Goal: Task Accomplishment & Management: Manage account settings

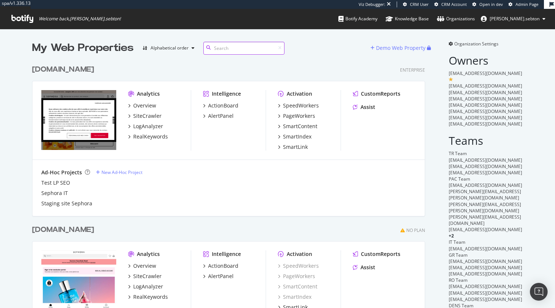
scroll to position [1781, 393]
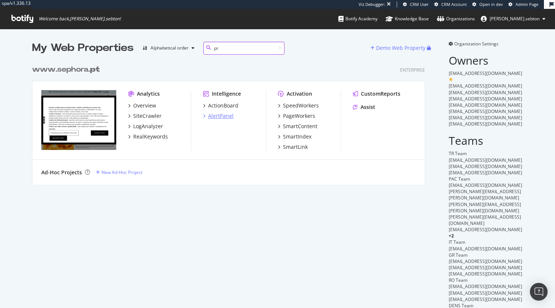
type input "pt"
click at [217, 115] on div "AlertPanel" at bounding box center [220, 115] width 25 height 7
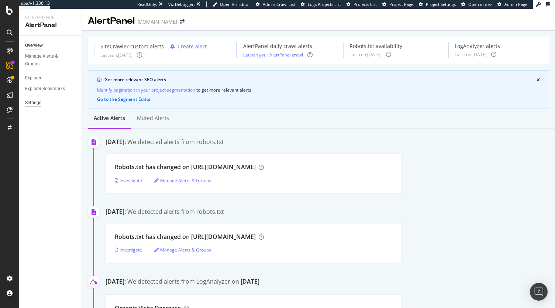
click at [38, 103] on div "Settings" at bounding box center [33, 103] width 16 height 8
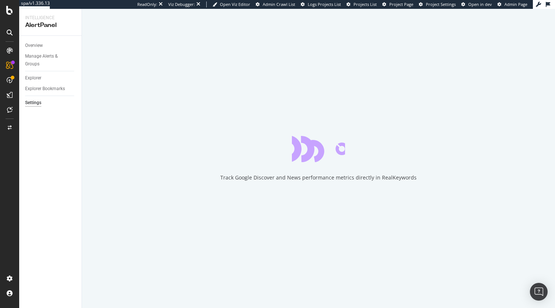
select select "02"
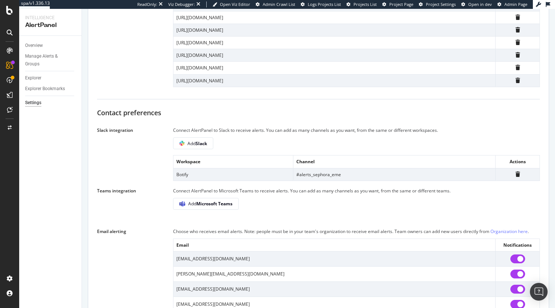
scroll to position [517, 0]
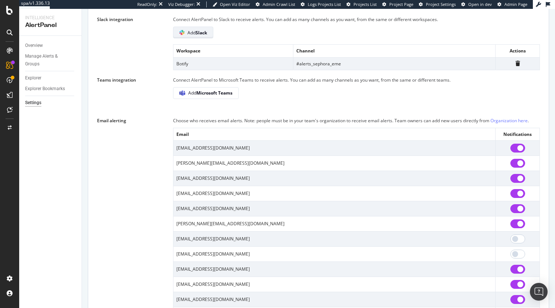
click at [200, 36] on b "Slack" at bounding box center [201, 33] width 11 height 6
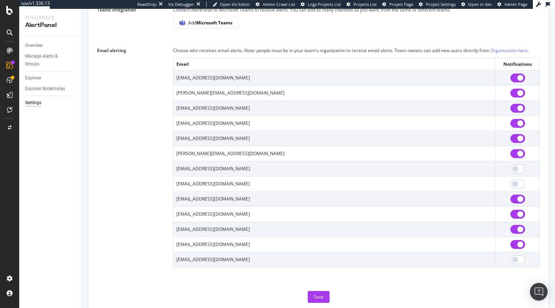
scroll to position [613, 0]
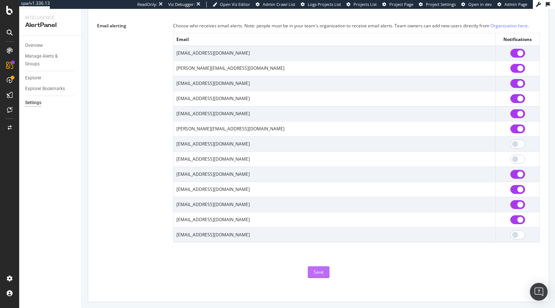
click at [319, 273] on div "Save" at bounding box center [319, 272] width 10 height 6
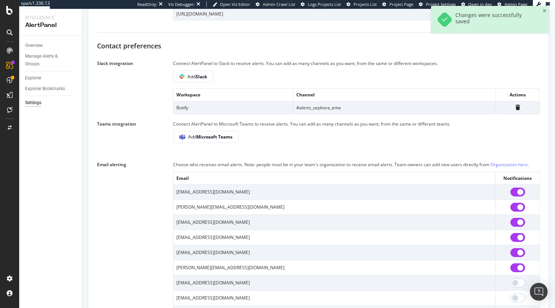
scroll to position [392, 0]
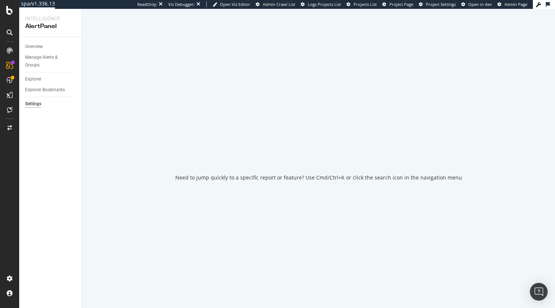
select select "02"
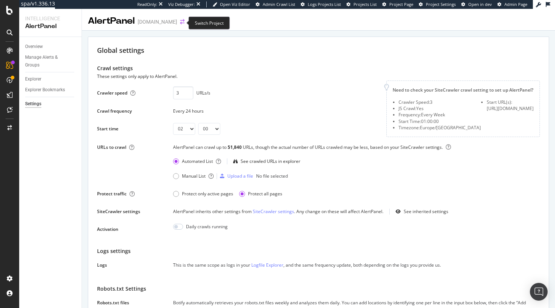
click at [180, 23] on icon "arrow-right-arrow-left" at bounding box center [182, 21] width 4 height 5
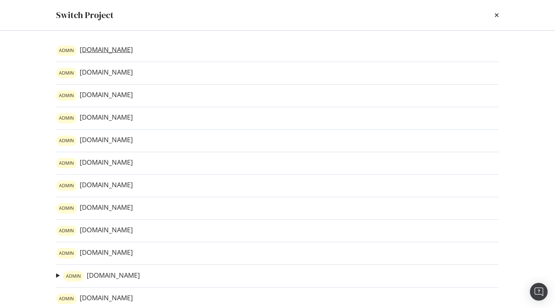
click at [111, 51] on link "ADMIN www.sephora.dk" at bounding box center [94, 50] width 77 height 10
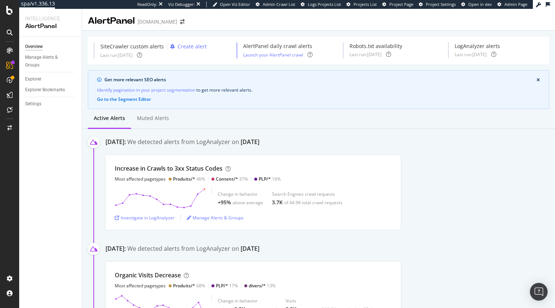
click at [37, 109] on div "Settings" at bounding box center [53, 104] width 56 height 11
click at [37, 104] on div "Settings" at bounding box center [33, 104] width 16 height 8
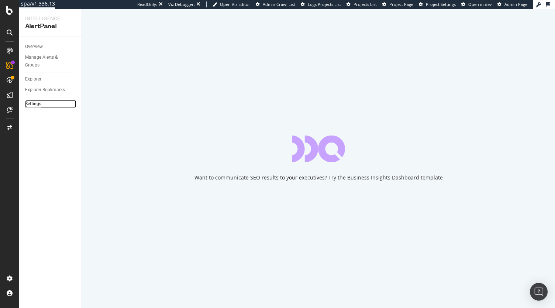
select select "03"
select select "30"
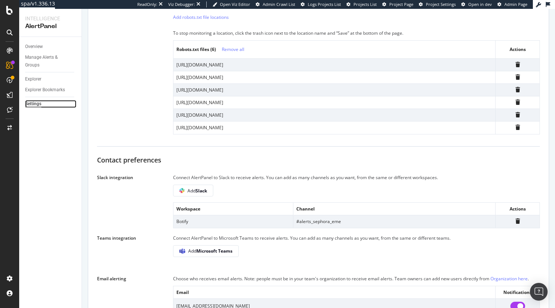
scroll to position [406, 0]
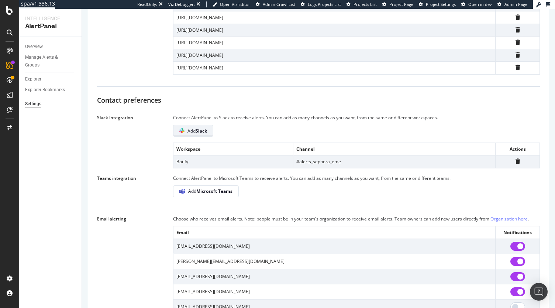
click at [205, 128] on b "Slack" at bounding box center [201, 131] width 11 height 6
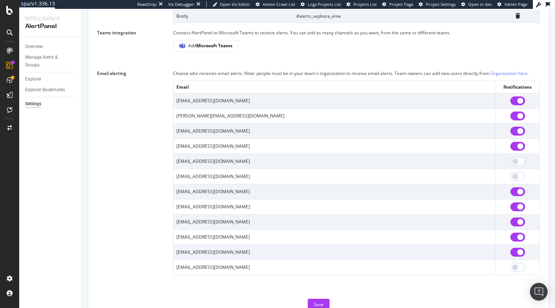
scroll to position [580, 0]
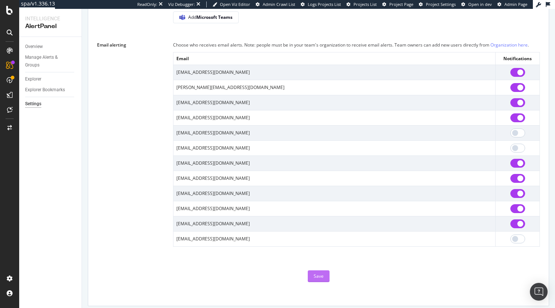
click at [322, 272] on button "Save" at bounding box center [319, 276] width 22 height 12
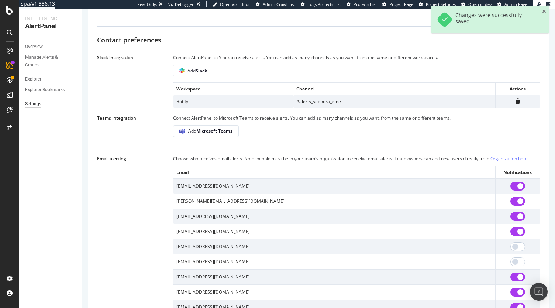
scroll to position [395, 0]
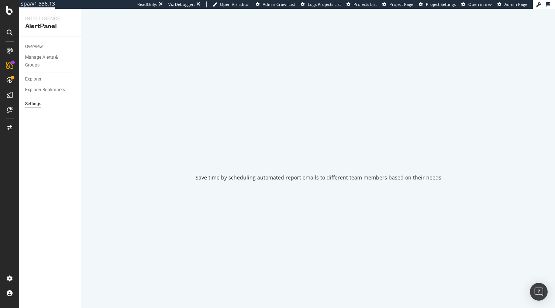
select select "03"
select select "30"
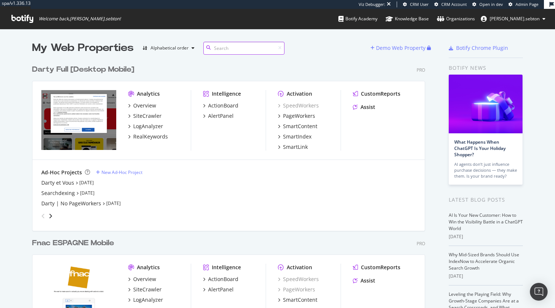
scroll to position [1297, 393]
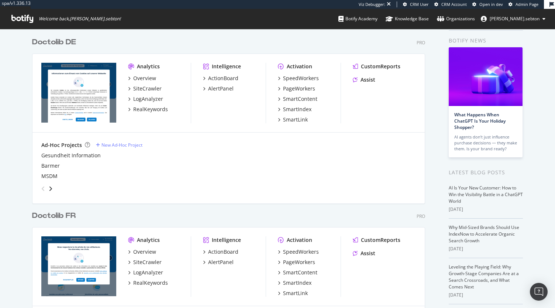
scroll to position [74, 0]
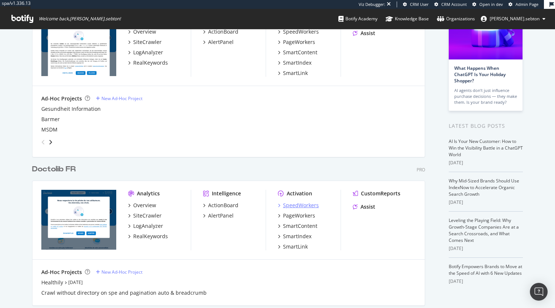
click at [314, 205] on div "SpeedWorkers" at bounding box center [301, 204] width 36 height 7
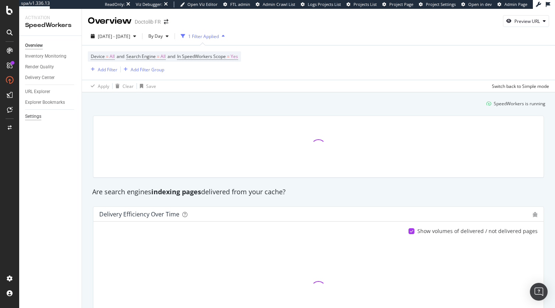
click at [37, 118] on div "Settings" at bounding box center [33, 117] width 16 height 8
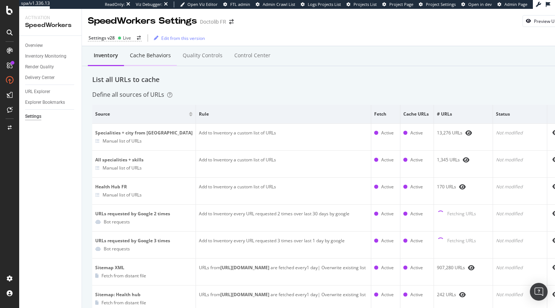
click at [150, 66] on div "Cache behaviors" at bounding box center [150, 56] width 53 height 20
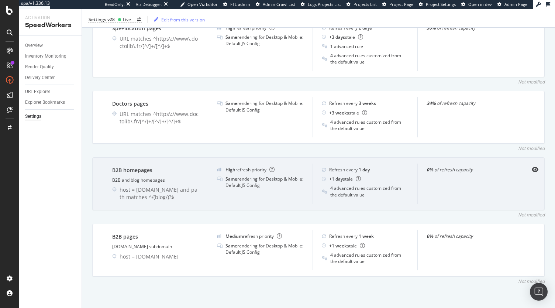
scroll to position [432, 0]
